Goal: Task Accomplishment & Management: Use online tool/utility

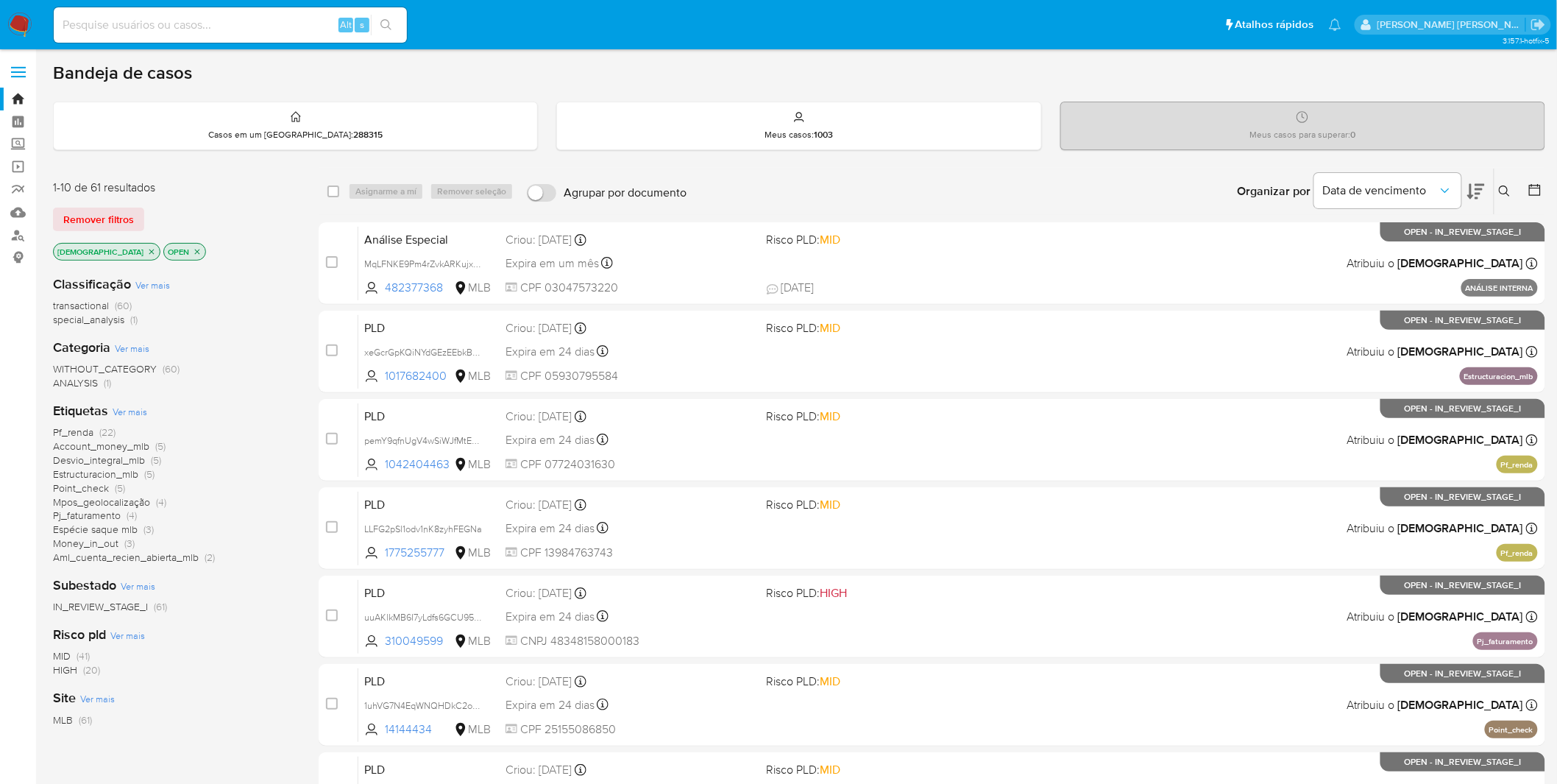
click at [271, 33] on input at bounding box center [231, 25] width 354 height 19
click at [271, 32] on input at bounding box center [231, 25] width 354 height 19
paste input "Iz5jjojS2EHEZaAWVfyGdzP7"
type input "Iz5jjojS2EHEZaAWVfyGdzP7"
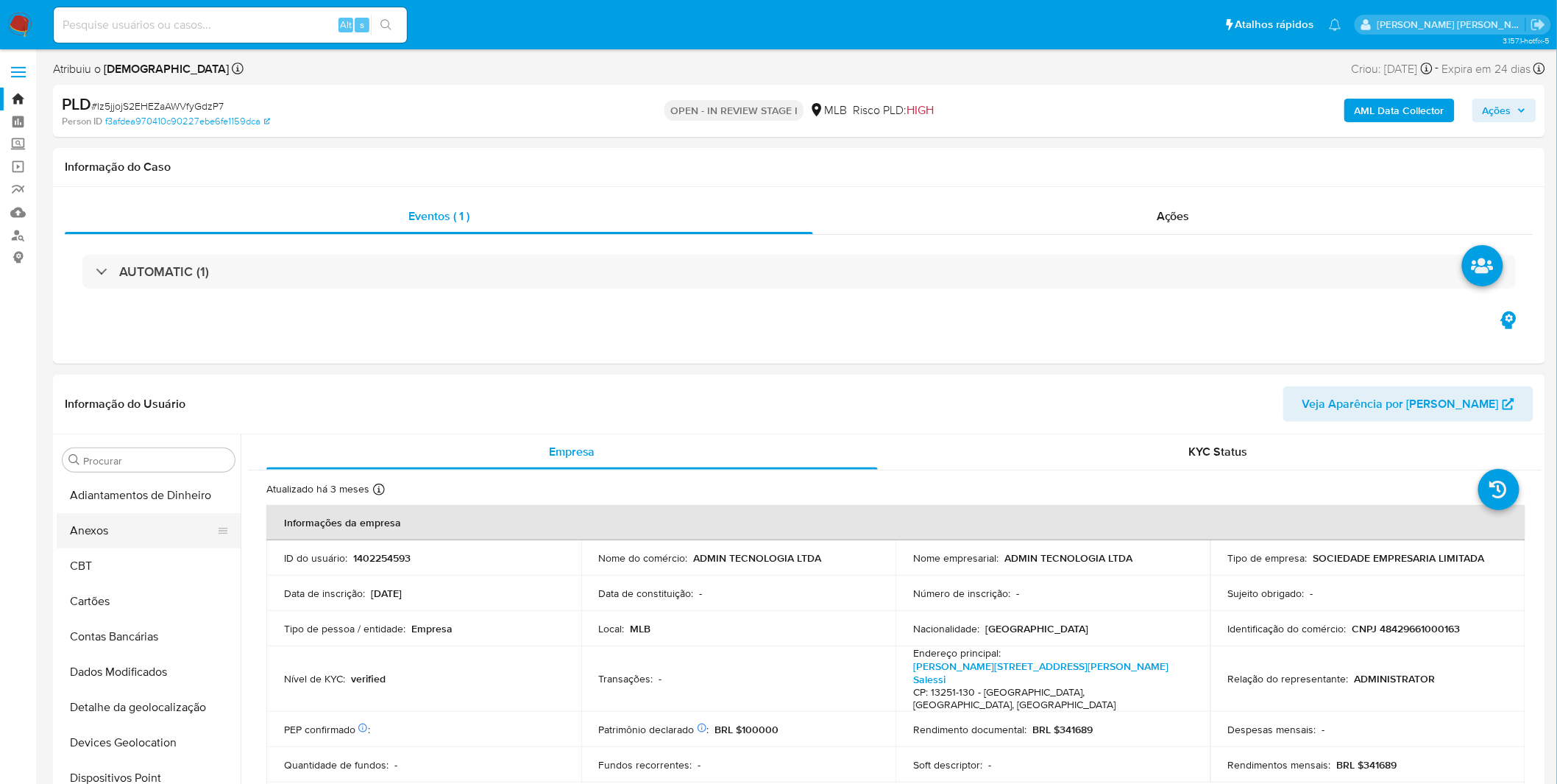
click at [123, 540] on button "Anexos" at bounding box center [143, 531] width 173 height 36
select select "10"
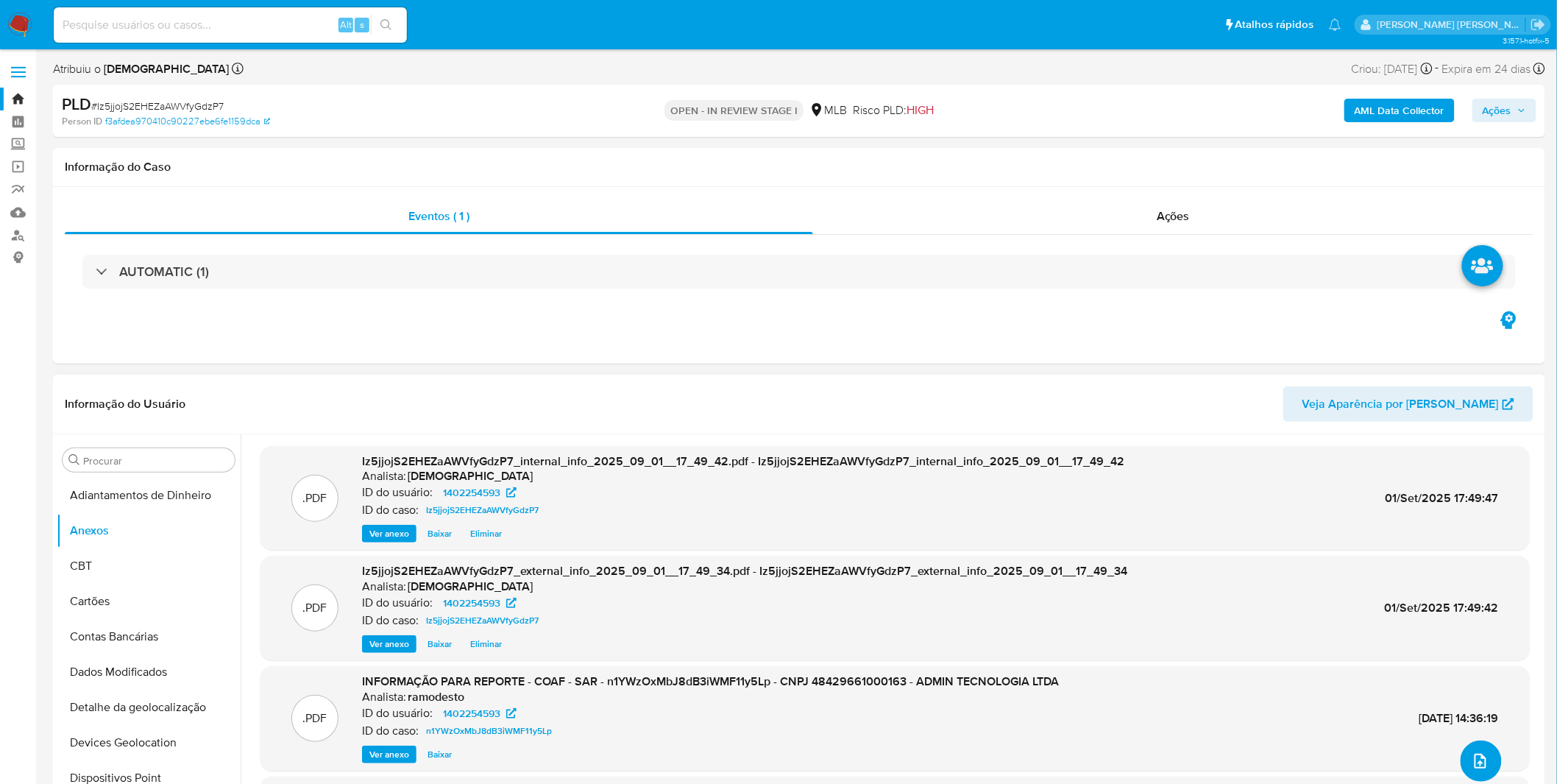
click at [1467, 759] on button "upload-file" at bounding box center [1481, 760] width 41 height 41
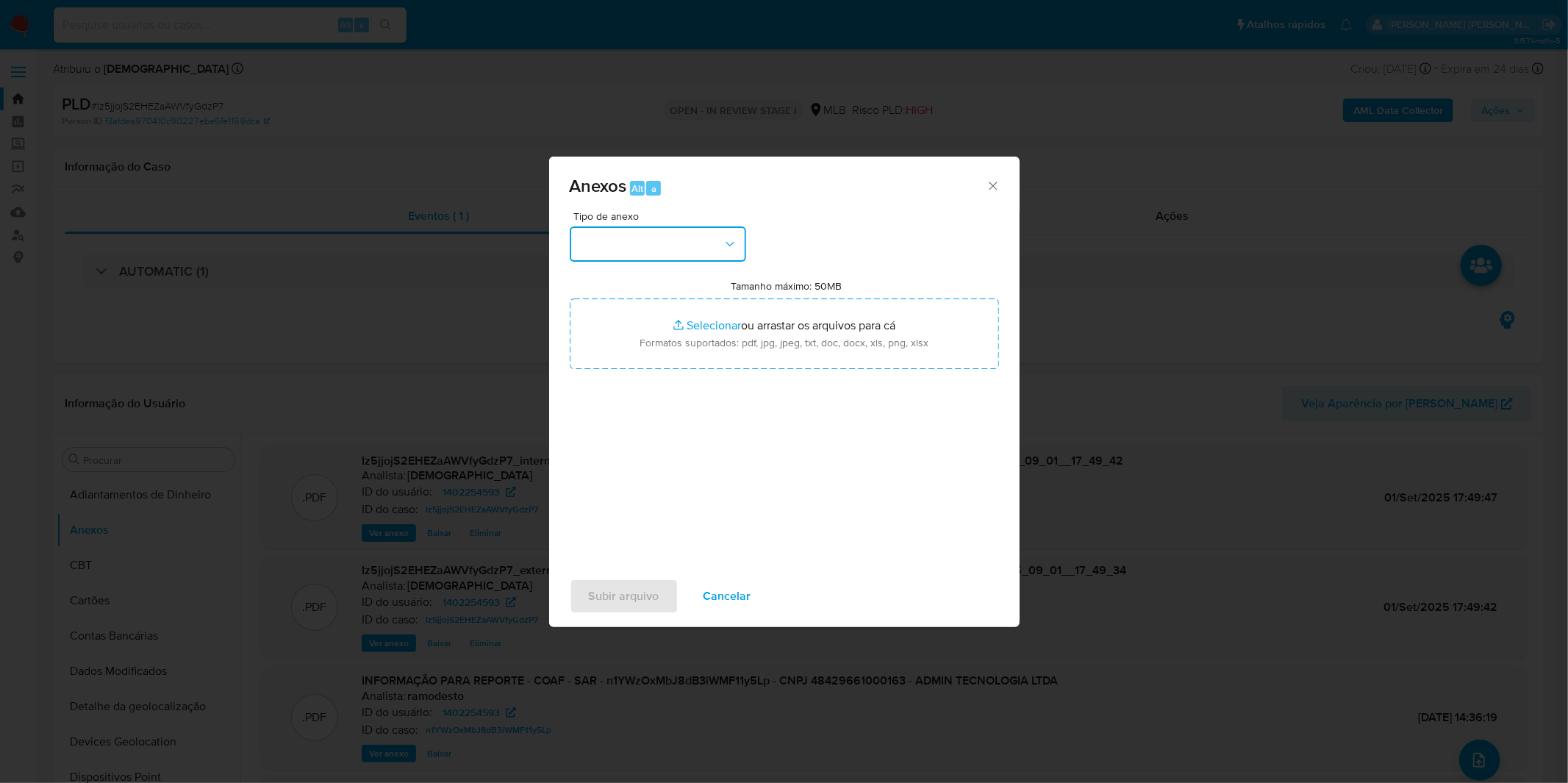
click at [619, 251] on button "button" at bounding box center [657, 244] width 177 height 35
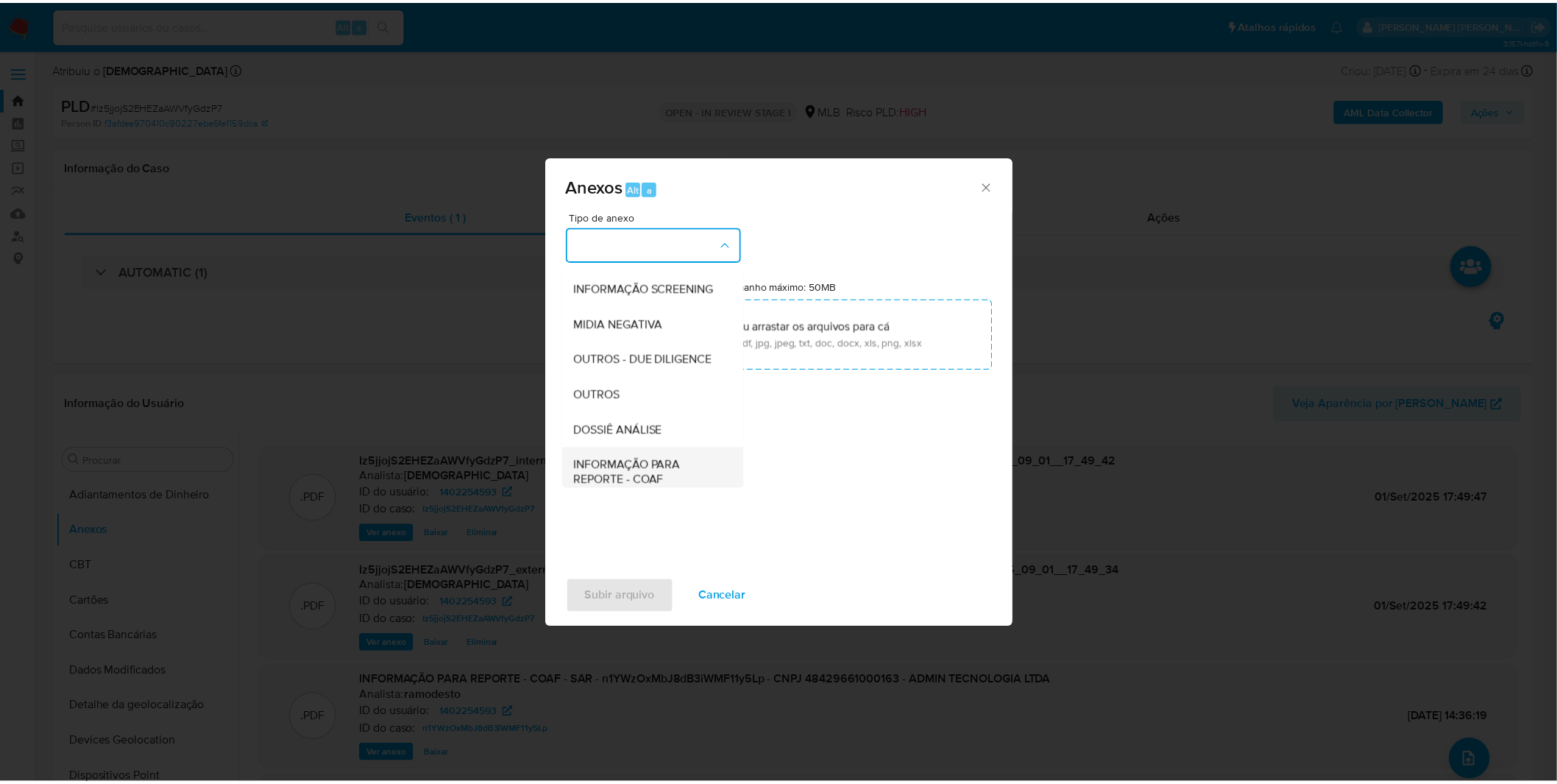
scroll to position [226, 0]
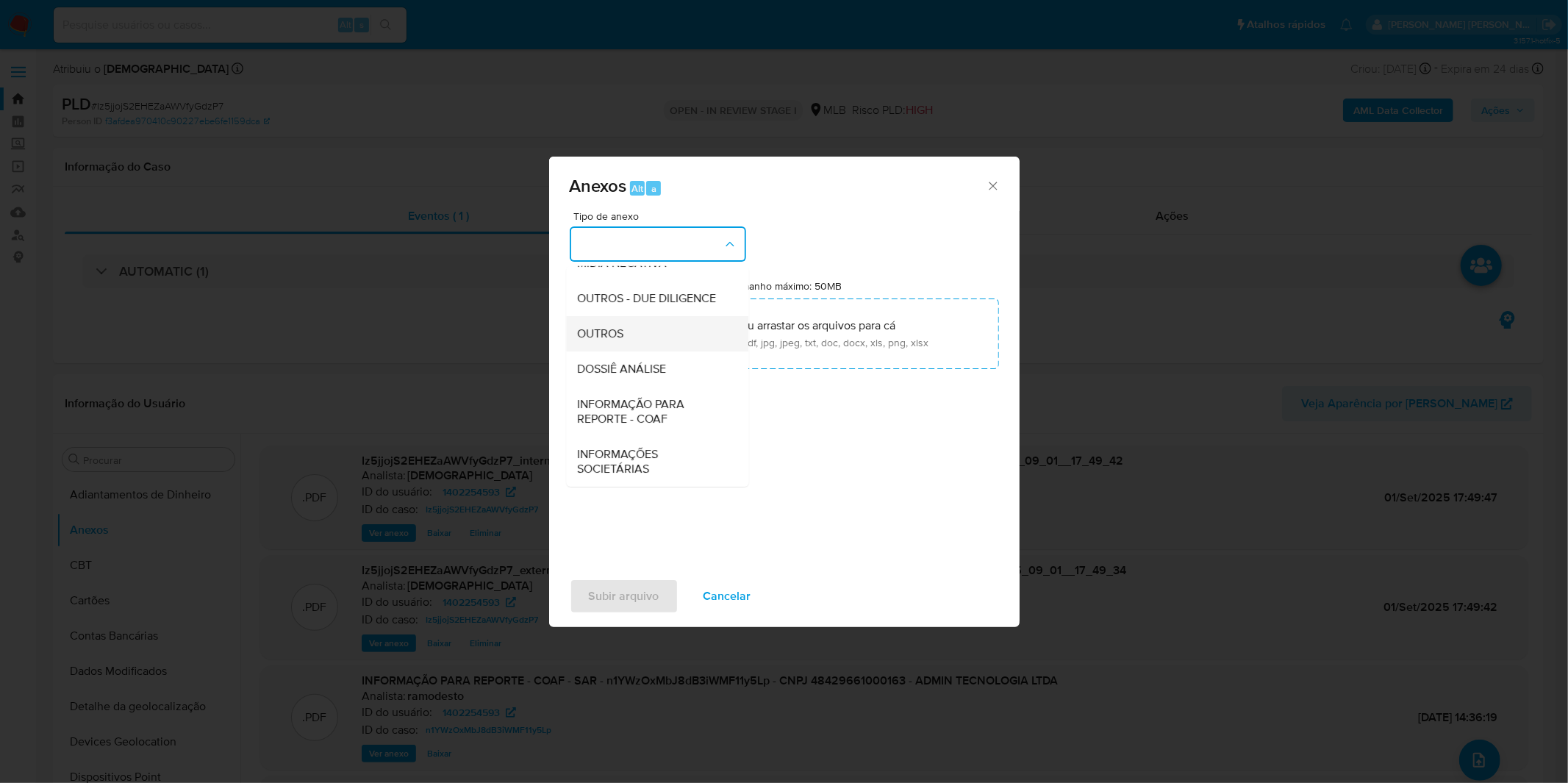
click at [634, 338] on div "OUTROS" at bounding box center [653, 334] width 150 height 35
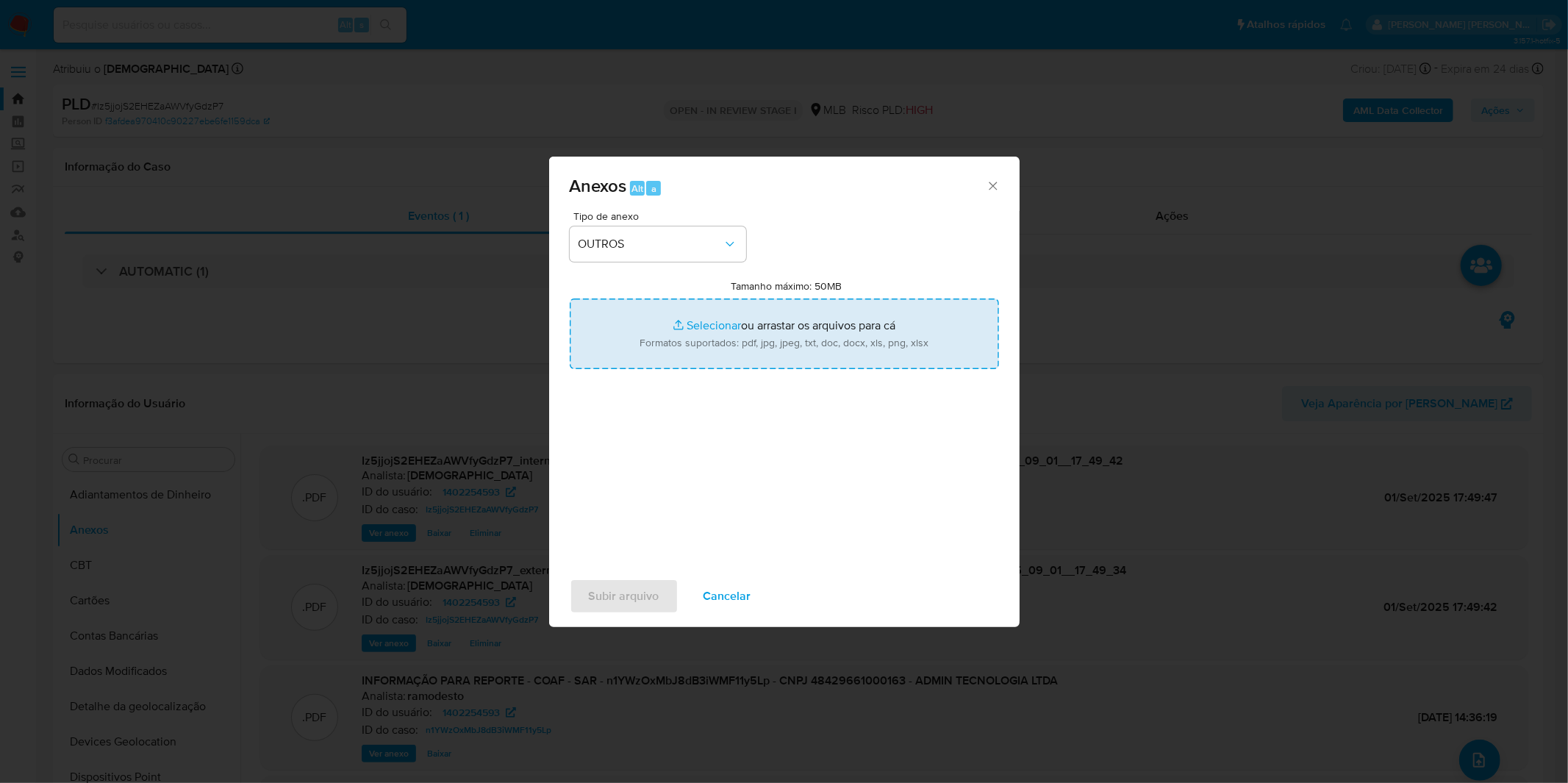
click at [653, 321] on input "Tamanho máximo: 50MB Selecionar arquivos" at bounding box center [784, 334] width 429 height 71
type input "C:\fakepath\DECLINIO SAR - CNPJ 48429661000163 - ADMIN TECNOLOGIA LTDA.pdf"
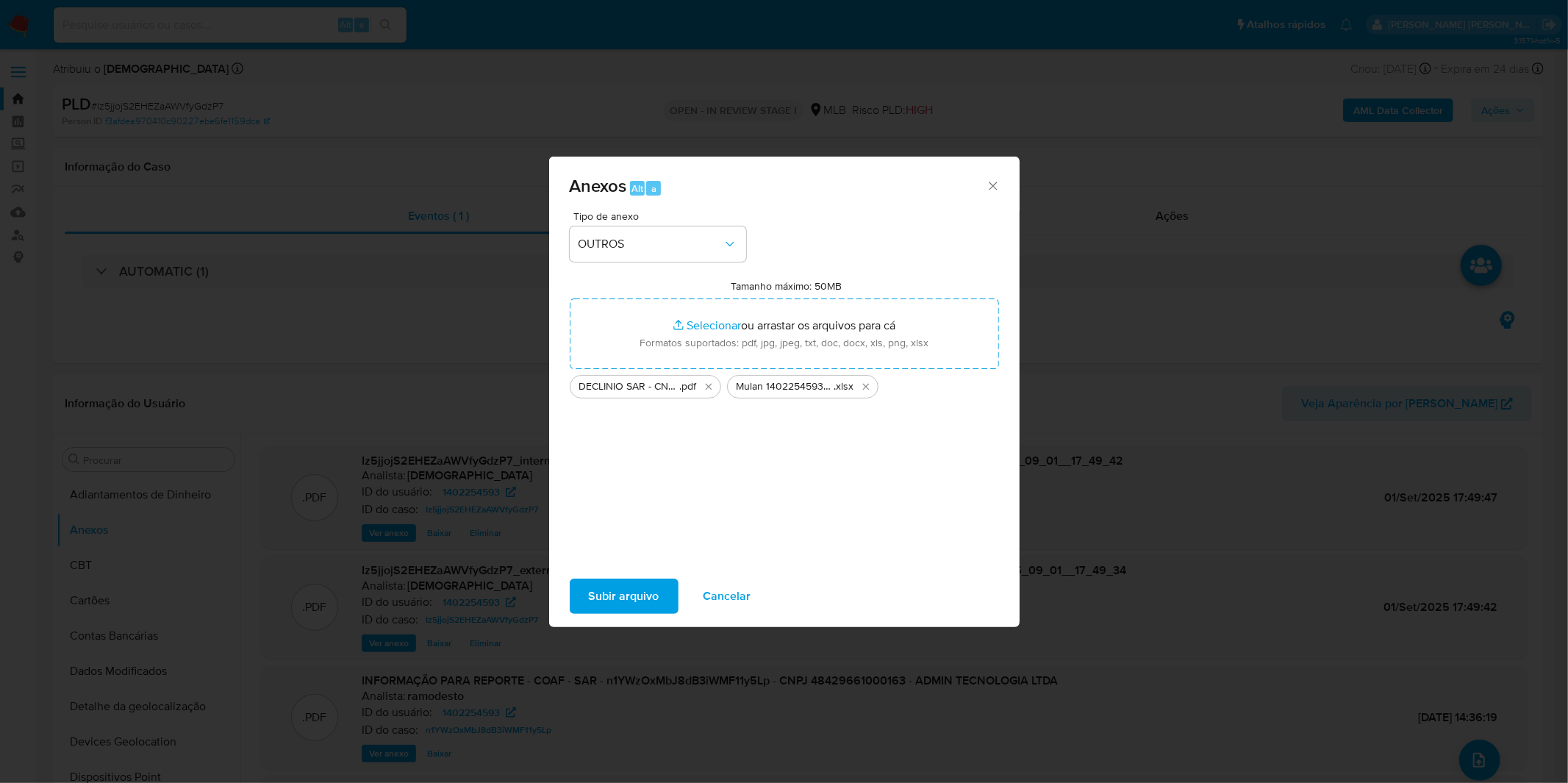
click at [618, 581] on span "Subir arquivo" at bounding box center [624, 596] width 71 height 32
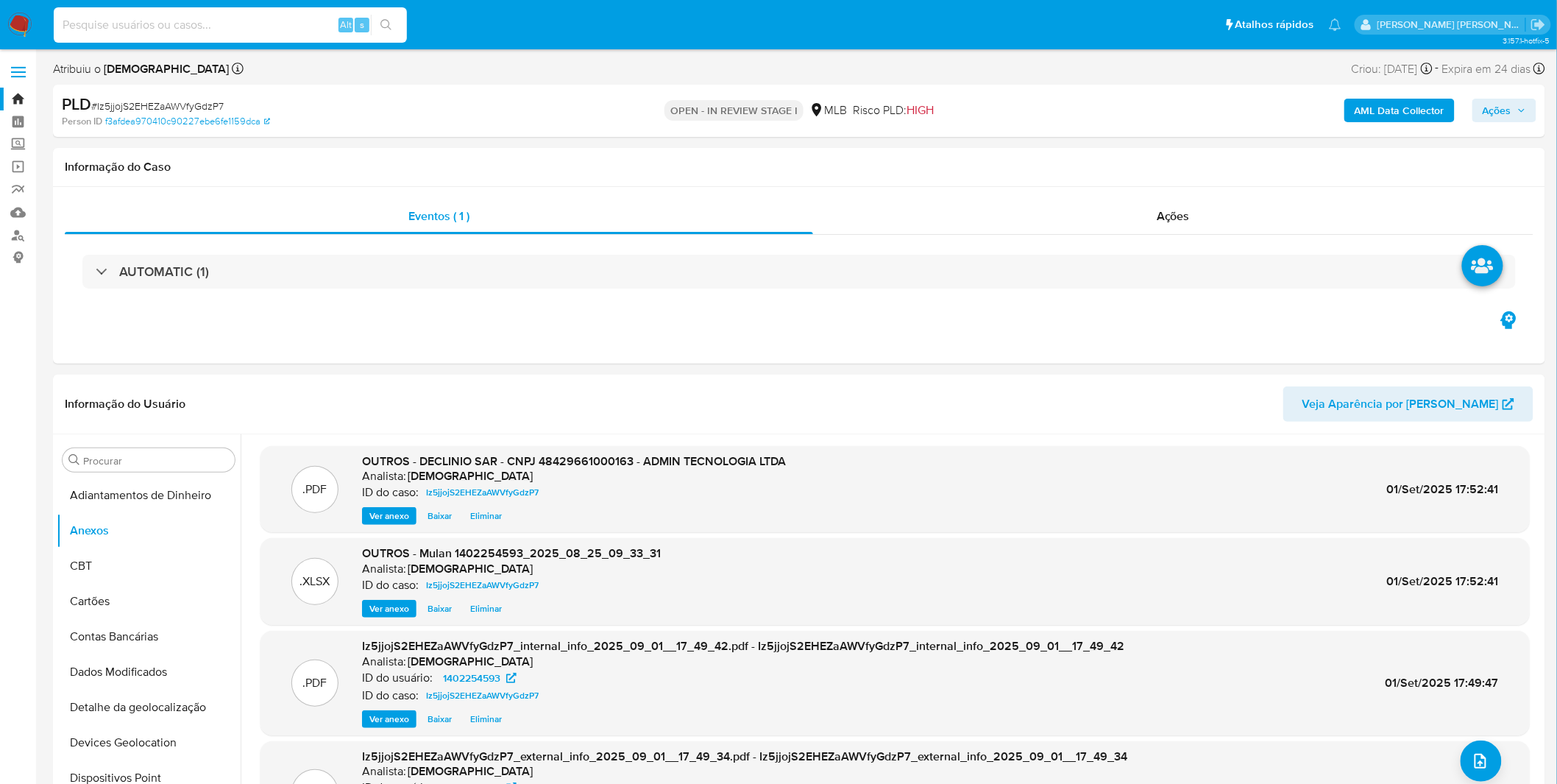
click at [184, 25] on input at bounding box center [231, 25] width 354 height 19
paste input "BZKO3WGc5cy80hLHCyZlP01d"
type input "BZKO3WGc5cy80hLHCyZlP01d"
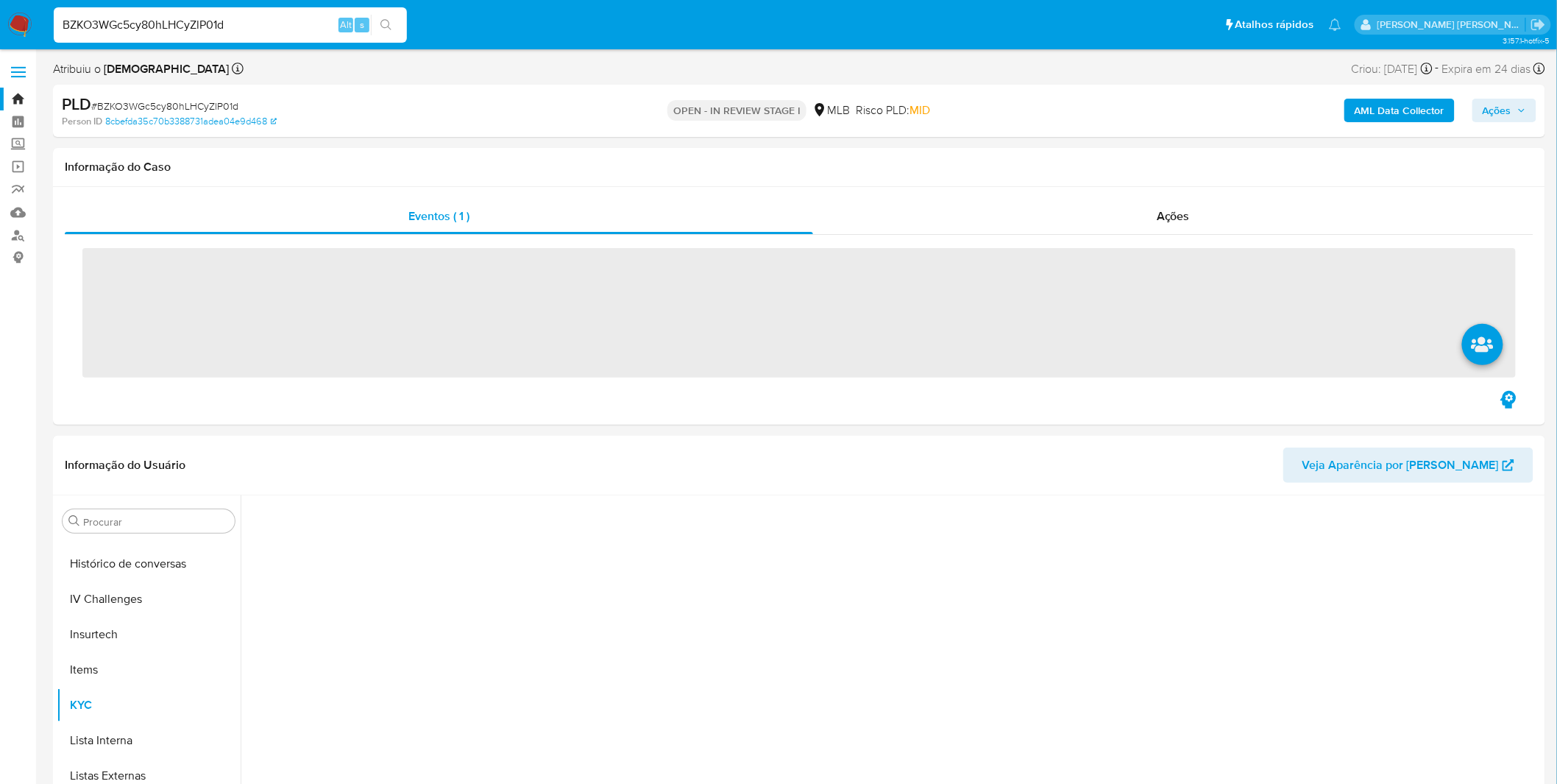
scroll to position [656, 0]
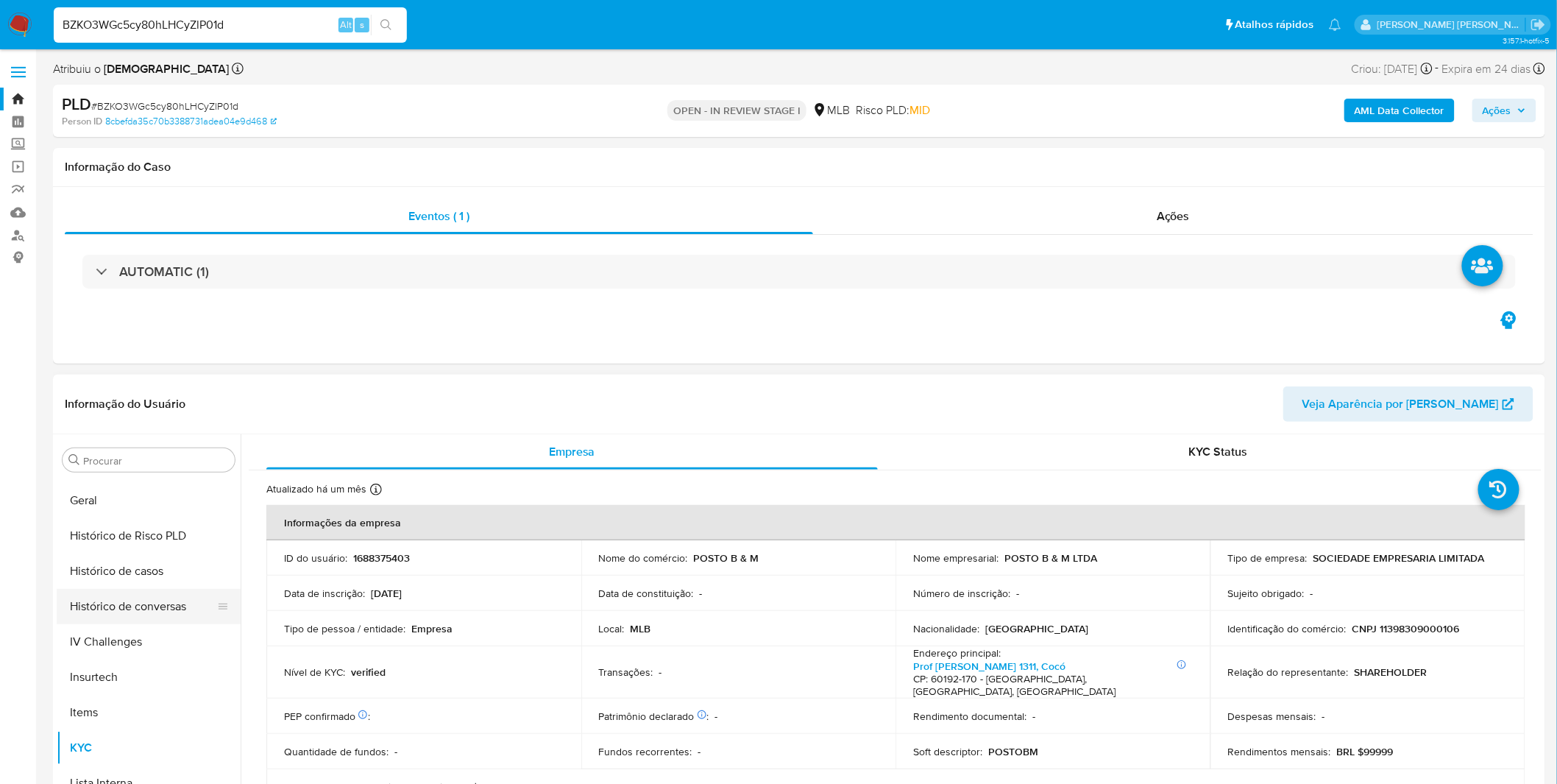
select select "10"
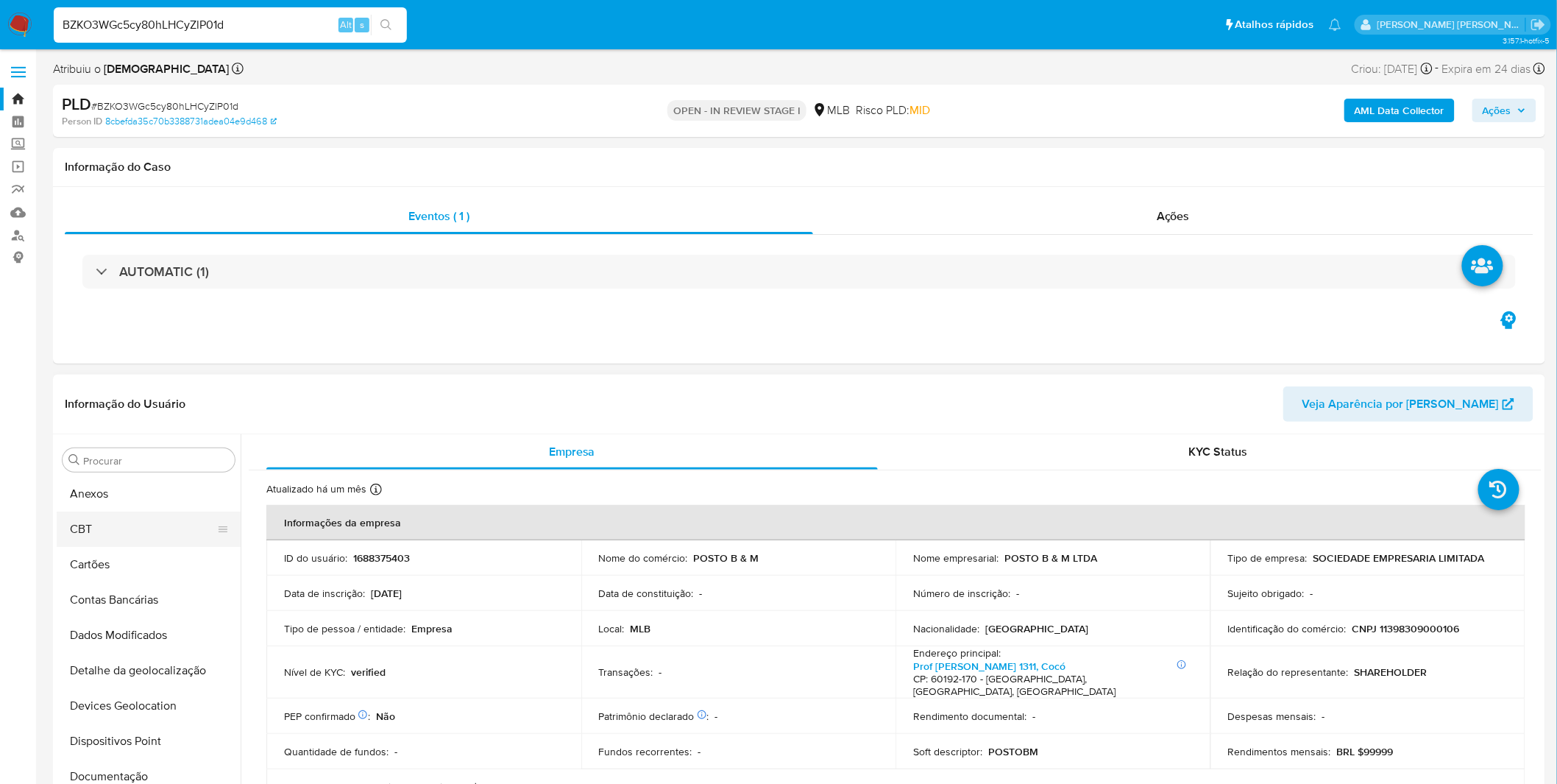
scroll to position [0, 0]
click at [134, 535] on button "Anexos" at bounding box center [143, 531] width 173 height 36
